Goal: Task Accomplishment & Management: Manage account settings

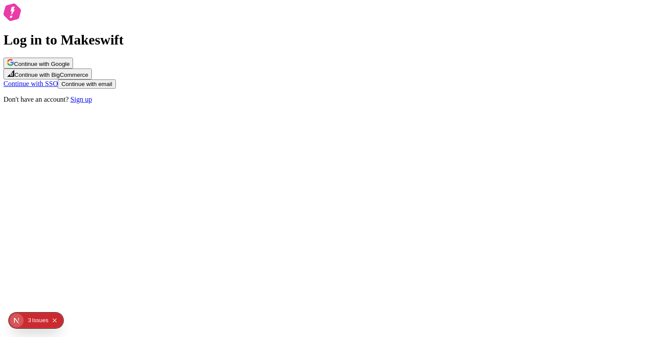
click at [73, 69] on button "Continue with Google" at bounding box center [37, 63] width 69 height 11
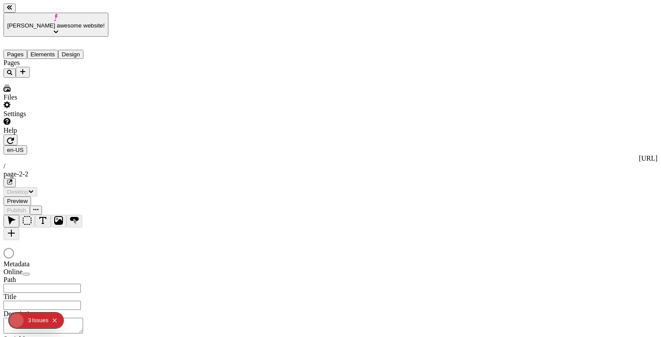
type input "/page-2-2"
